Goal: Information Seeking & Learning: Learn about a topic

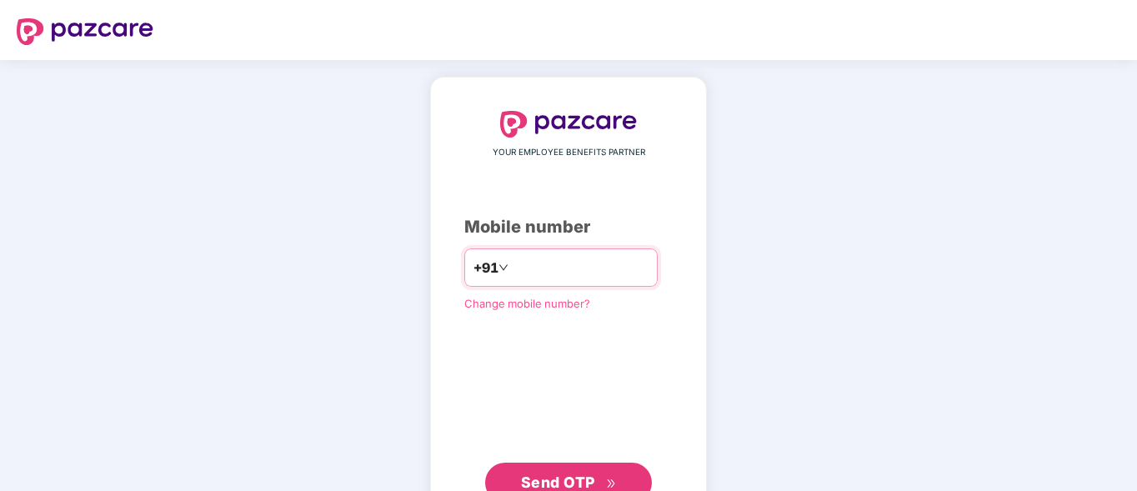
type input "**********"
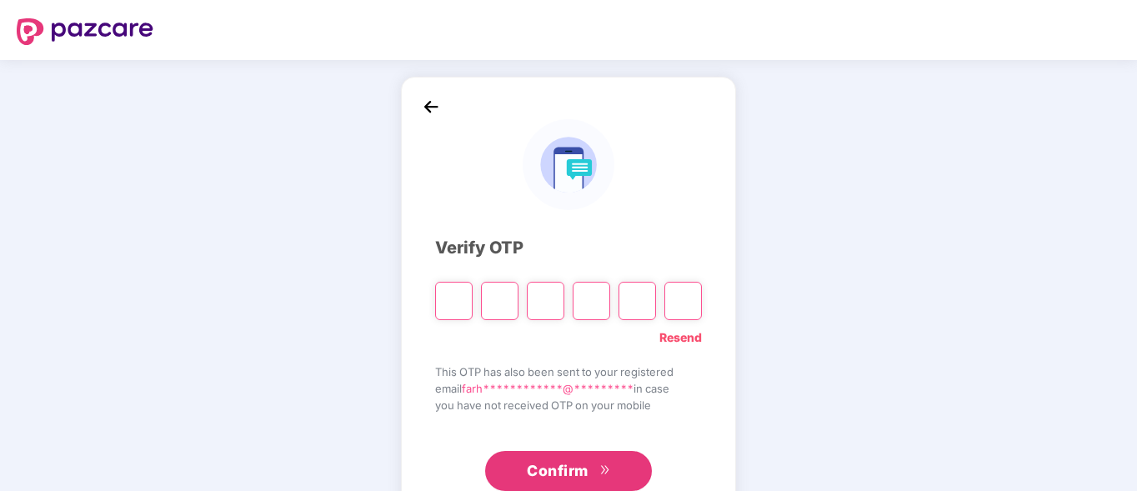
type input "*"
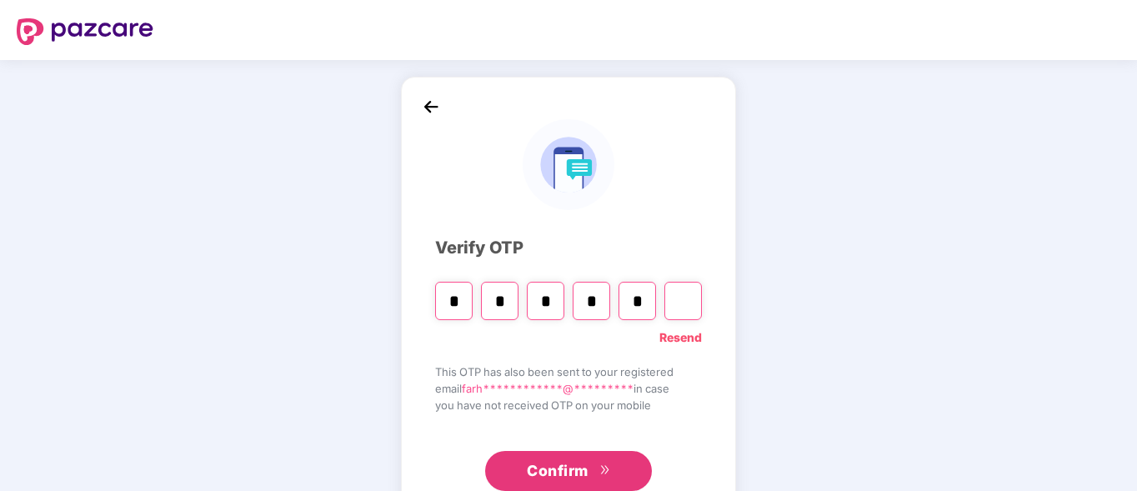
type input "*"
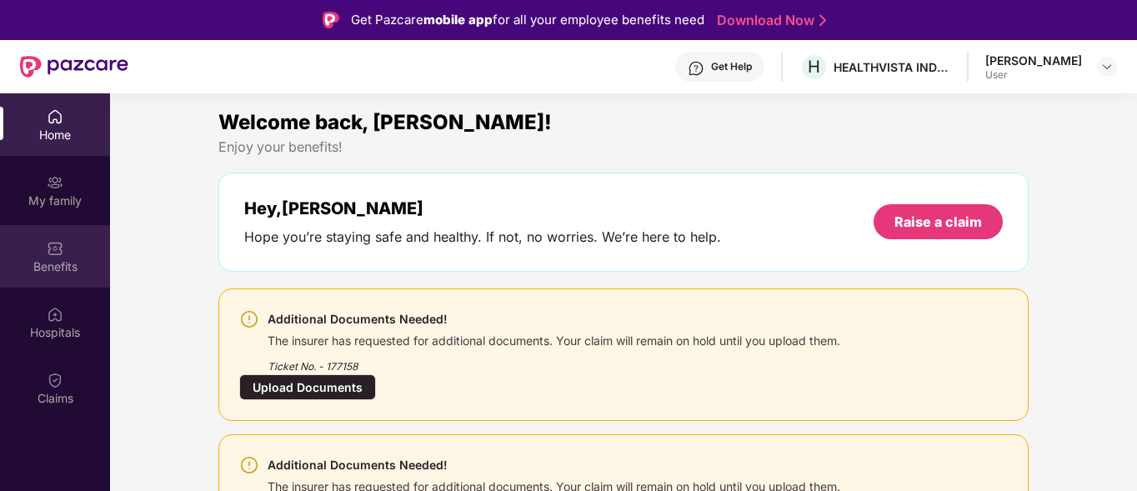
click at [63, 266] on div "Benefits" at bounding box center [55, 266] width 110 height 17
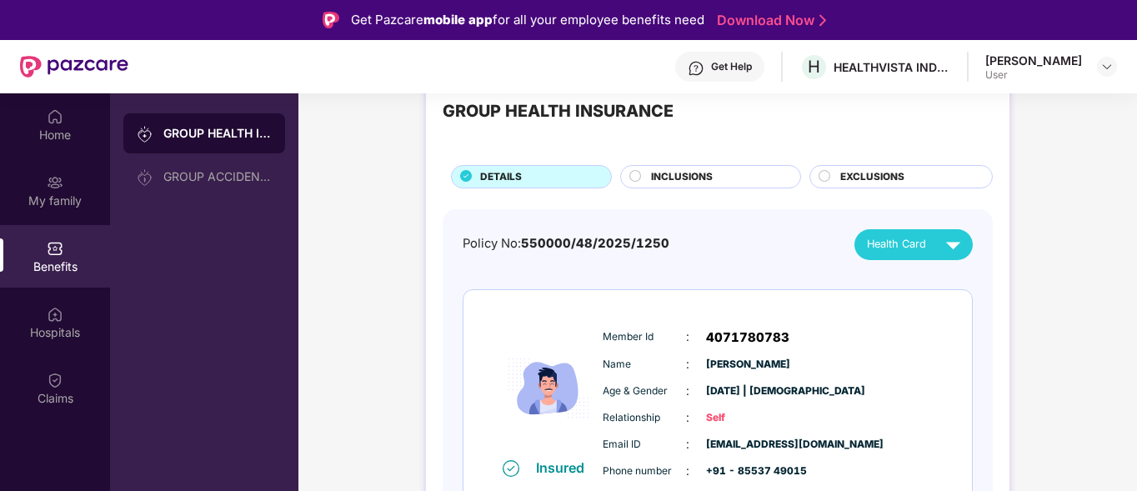
scroll to position [48, 0]
click at [678, 178] on span "INCLUSIONS" at bounding box center [682, 177] width 62 height 16
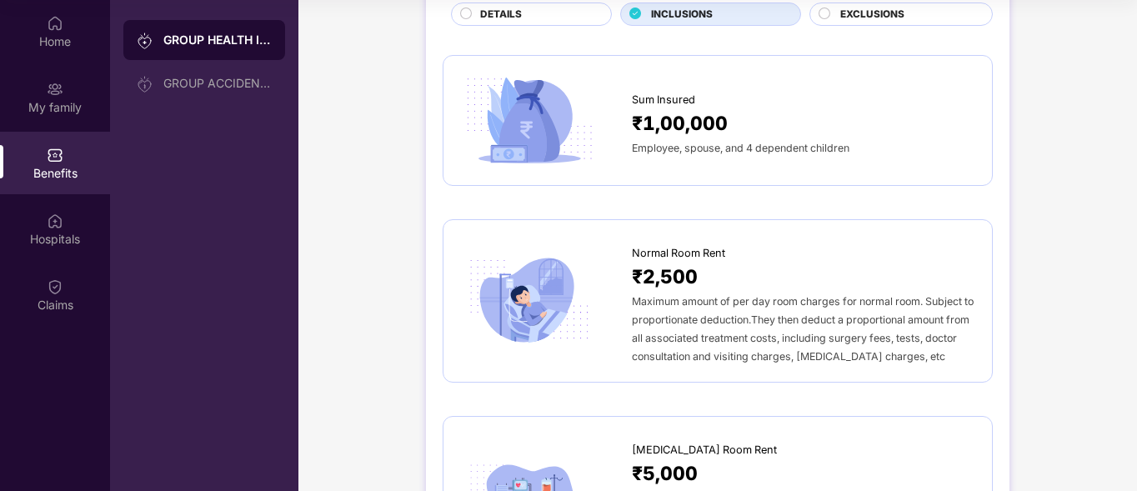
scroll to position [0, 0]
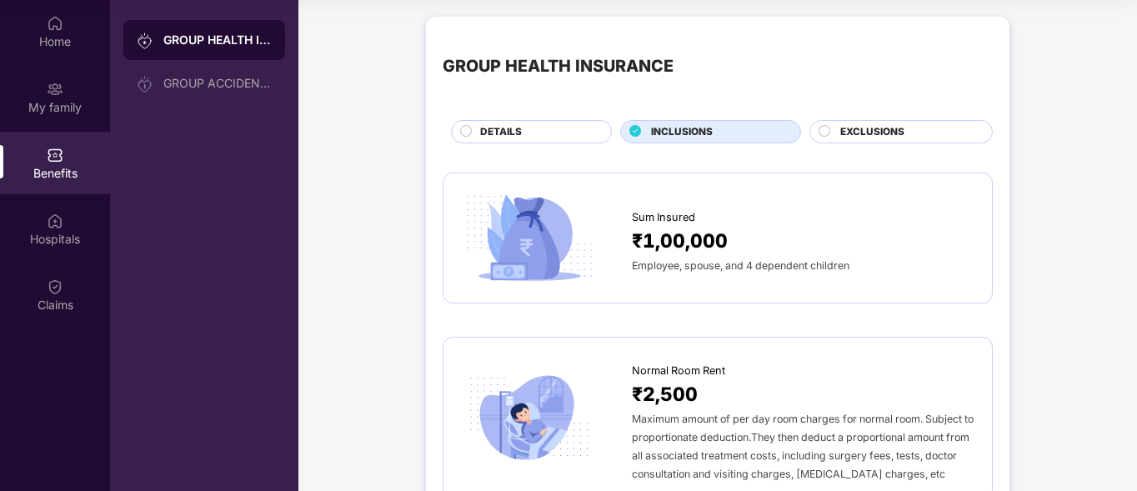
click at [922, 127] on div "EXCLUSIONS" at bounding box center [908, 133] width 152 height 18
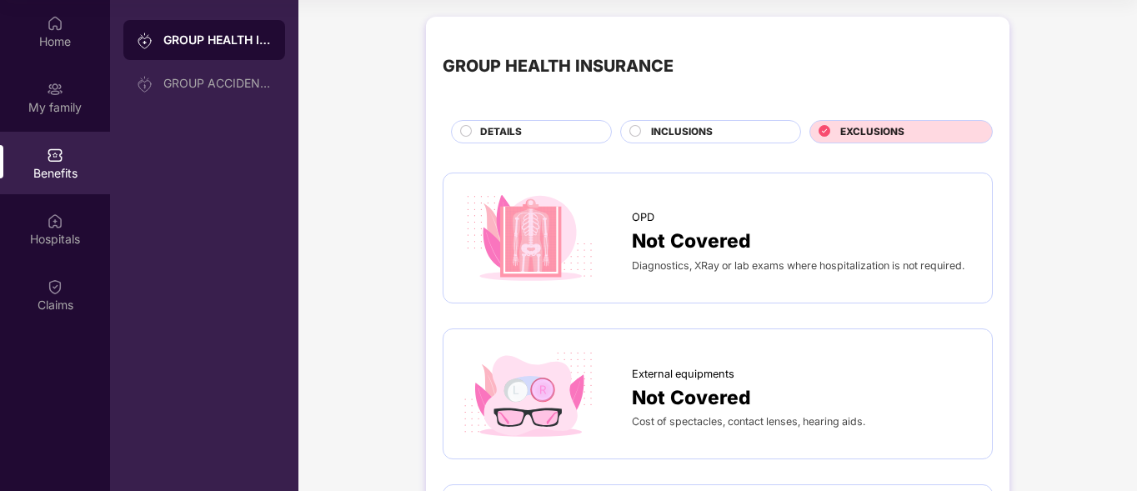
click at [701, 137] on span "INCLUSIONS" at bounding box center [682, 132] width 62 height 16
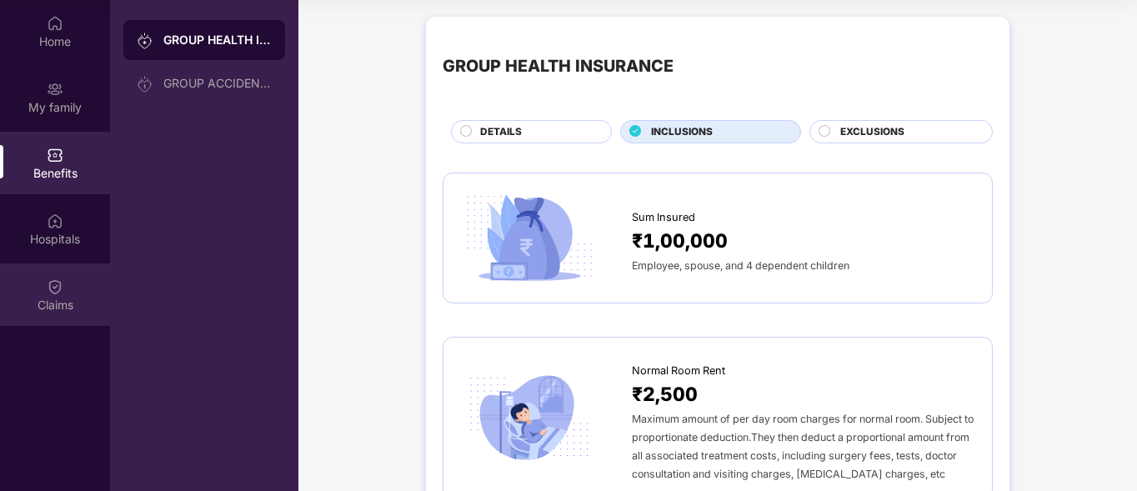
click at [62, 280] on img at bounding box center [55, 286] width 17 height 17
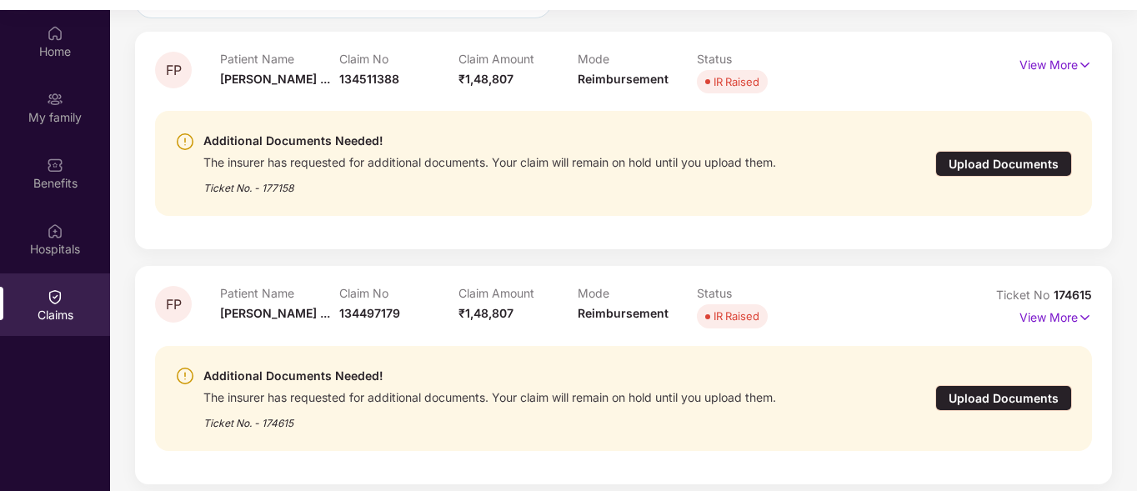
scroll to position [93, 0]
